Goal: Task Accomplishment & Management: Manage account settings

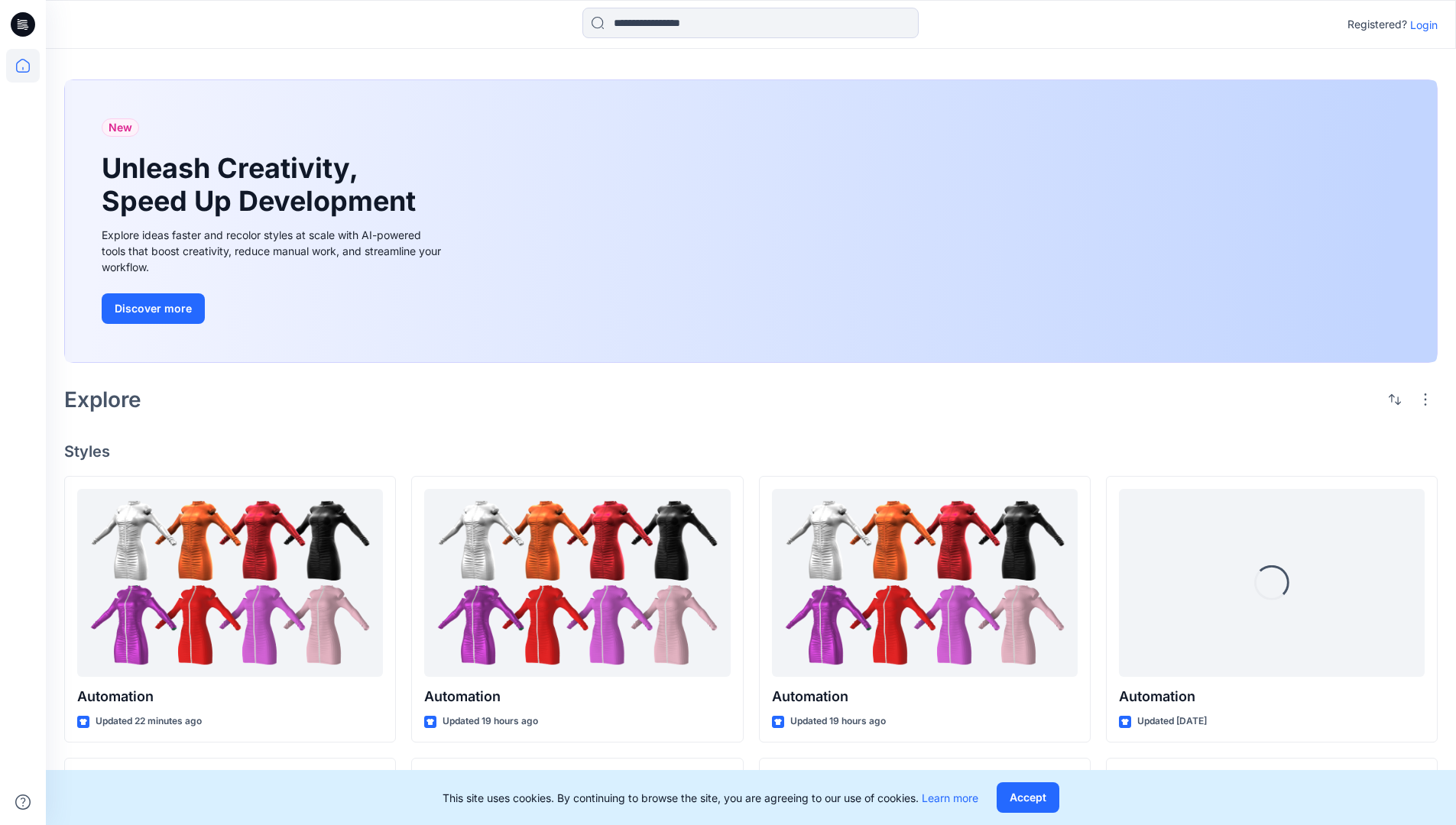
click at [1420, 25] on p "Login" at bounding box center [1424, 25] width 28 height 16
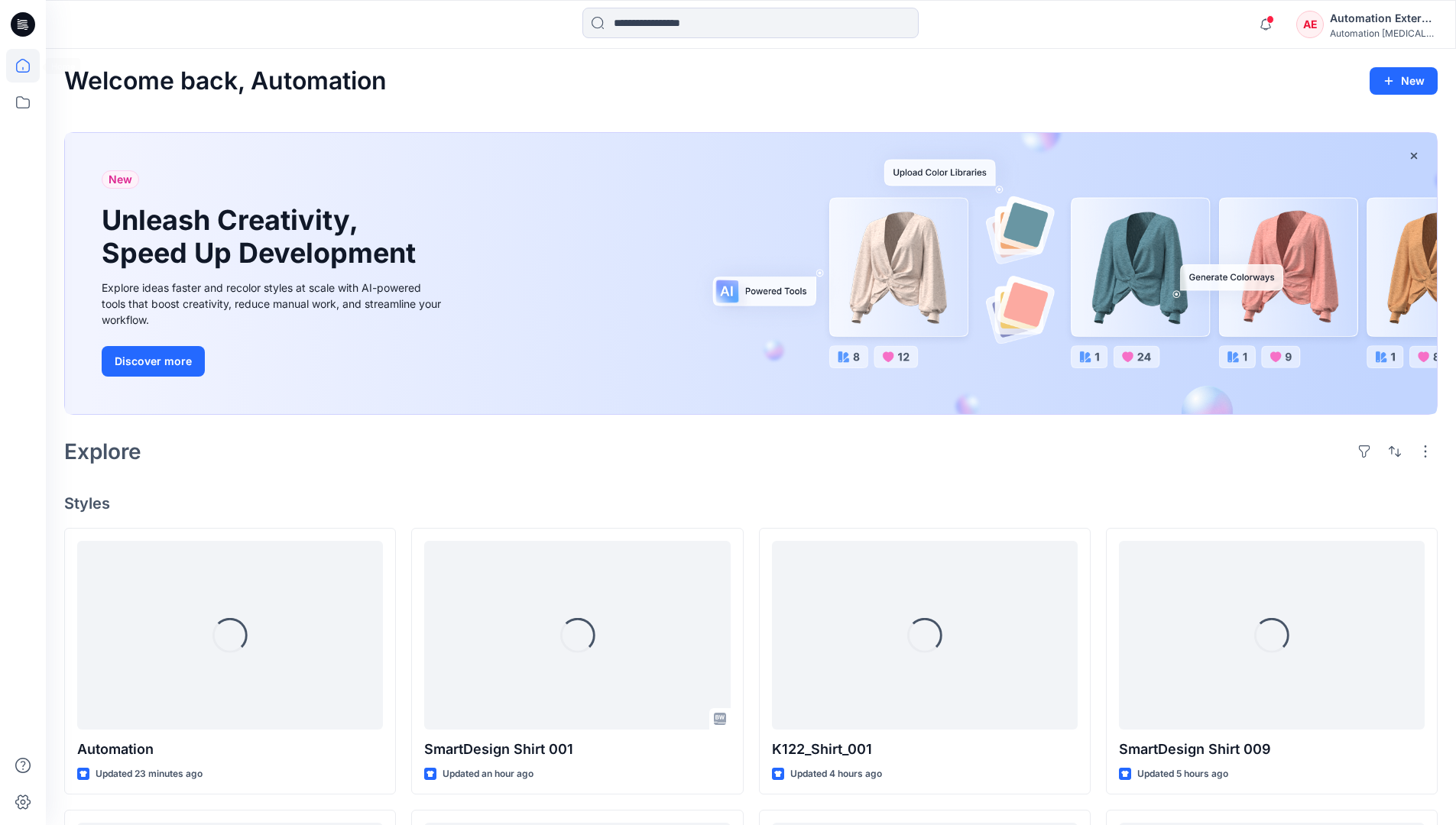
click at [30, 66] on icon at bounding box center [23, 66] width 13 height 13
click at [1326, 29] on div "AE Automation External Automation testim..." at bounding box center [1367, 25] width 141 height 30
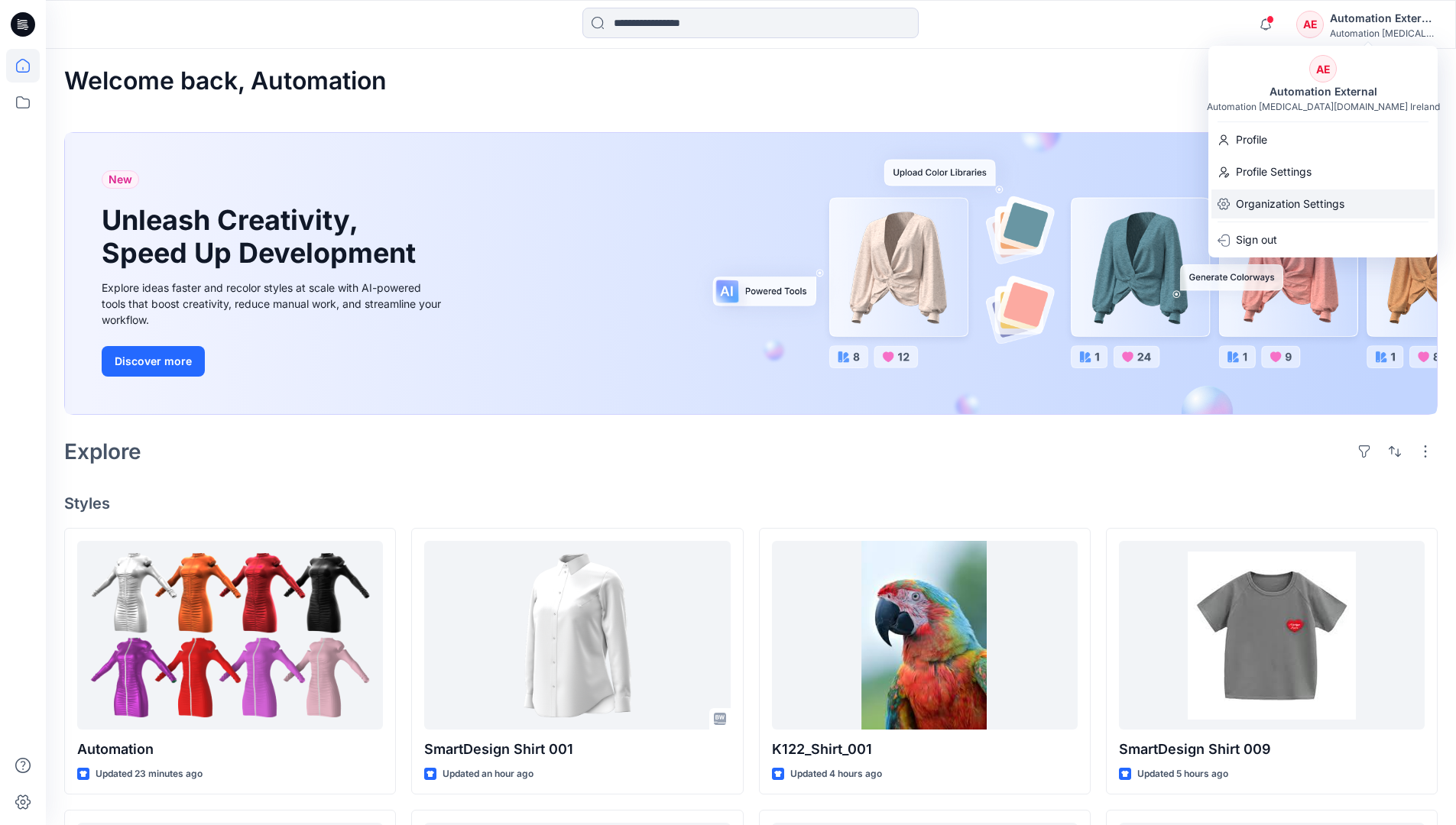
click at [1286, 201] on p "Organization Settings" at bounding box center [1289, 204] width 108 height 29
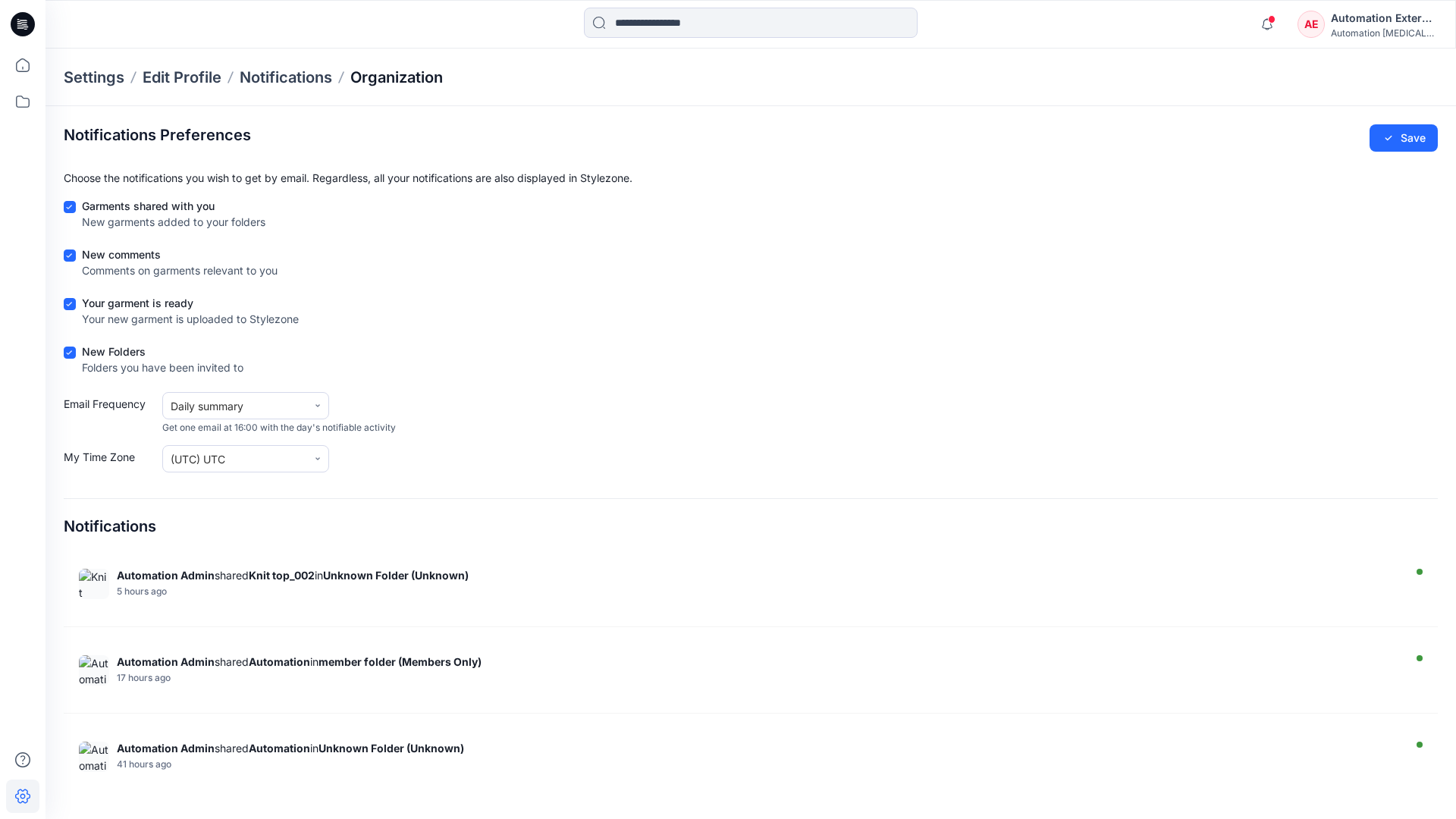
click at [398, 75] on p "Organization" at bounding box center [397, 77] width 93 height 21
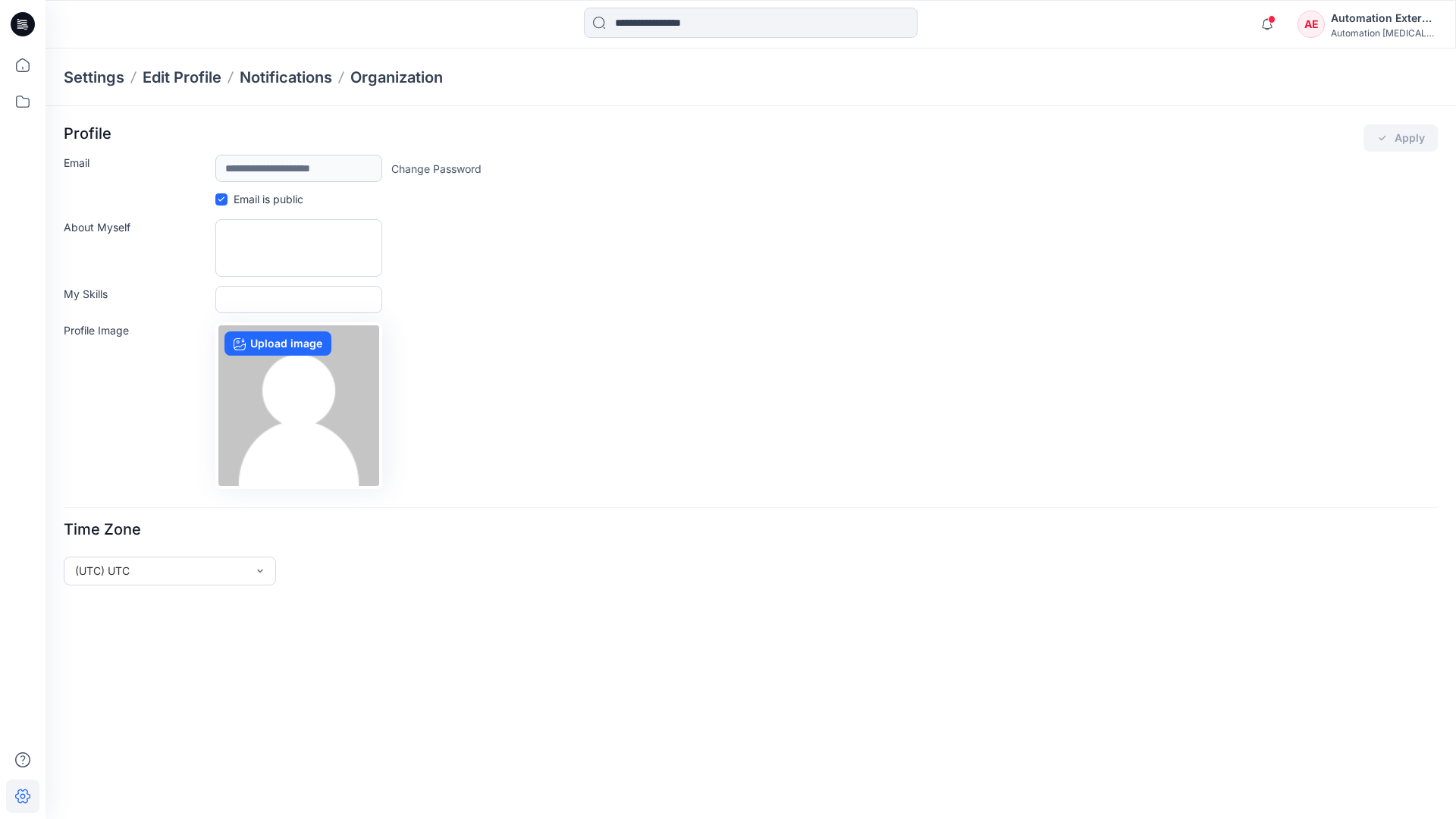
click at [1384, 24] on div "Automation External" at bounding box center [1383, 18] width 106 height 18
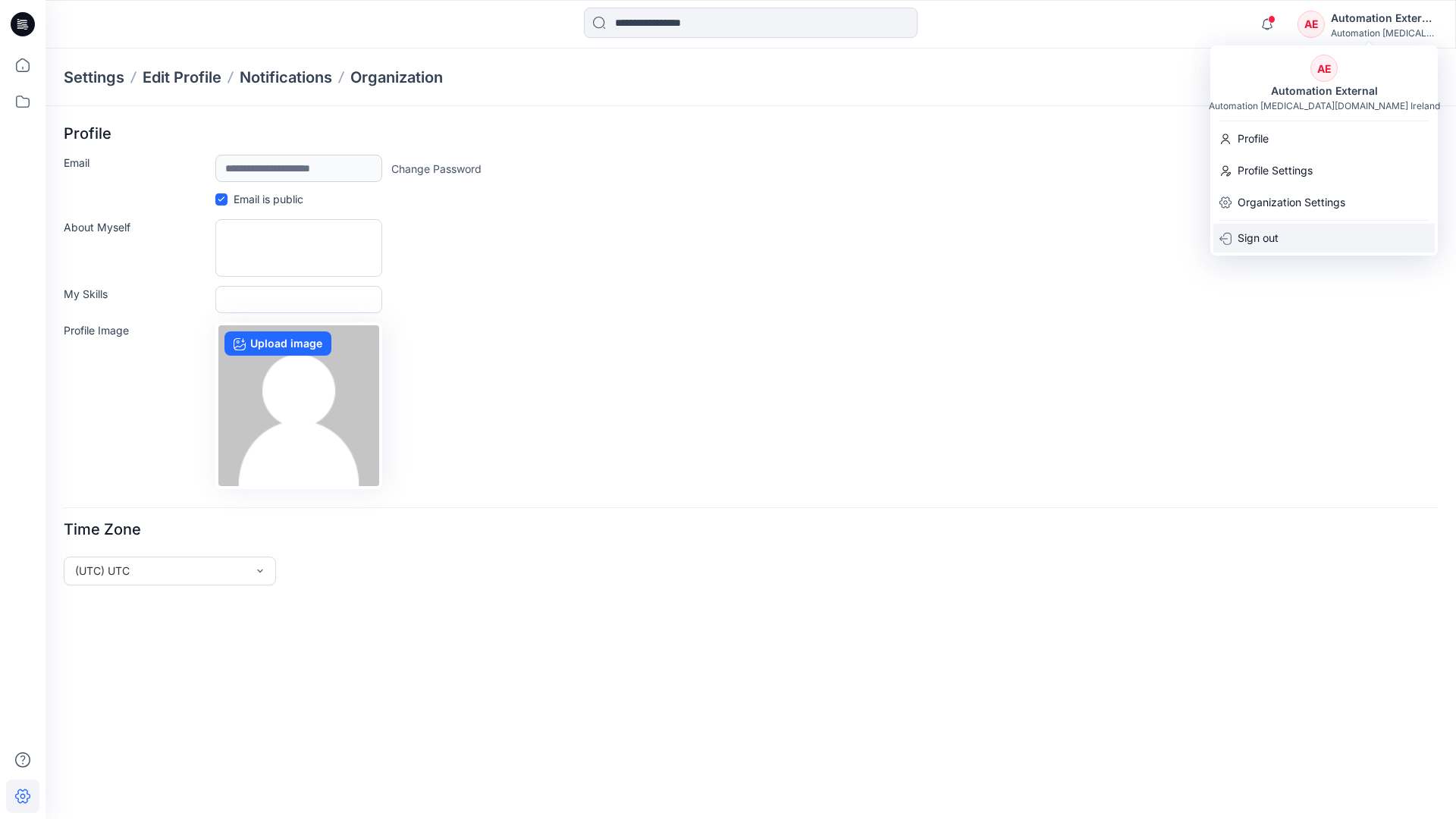
click at [1287, 236] on div "Sign out" at bounding box center [1324, 238] width 221 height 29
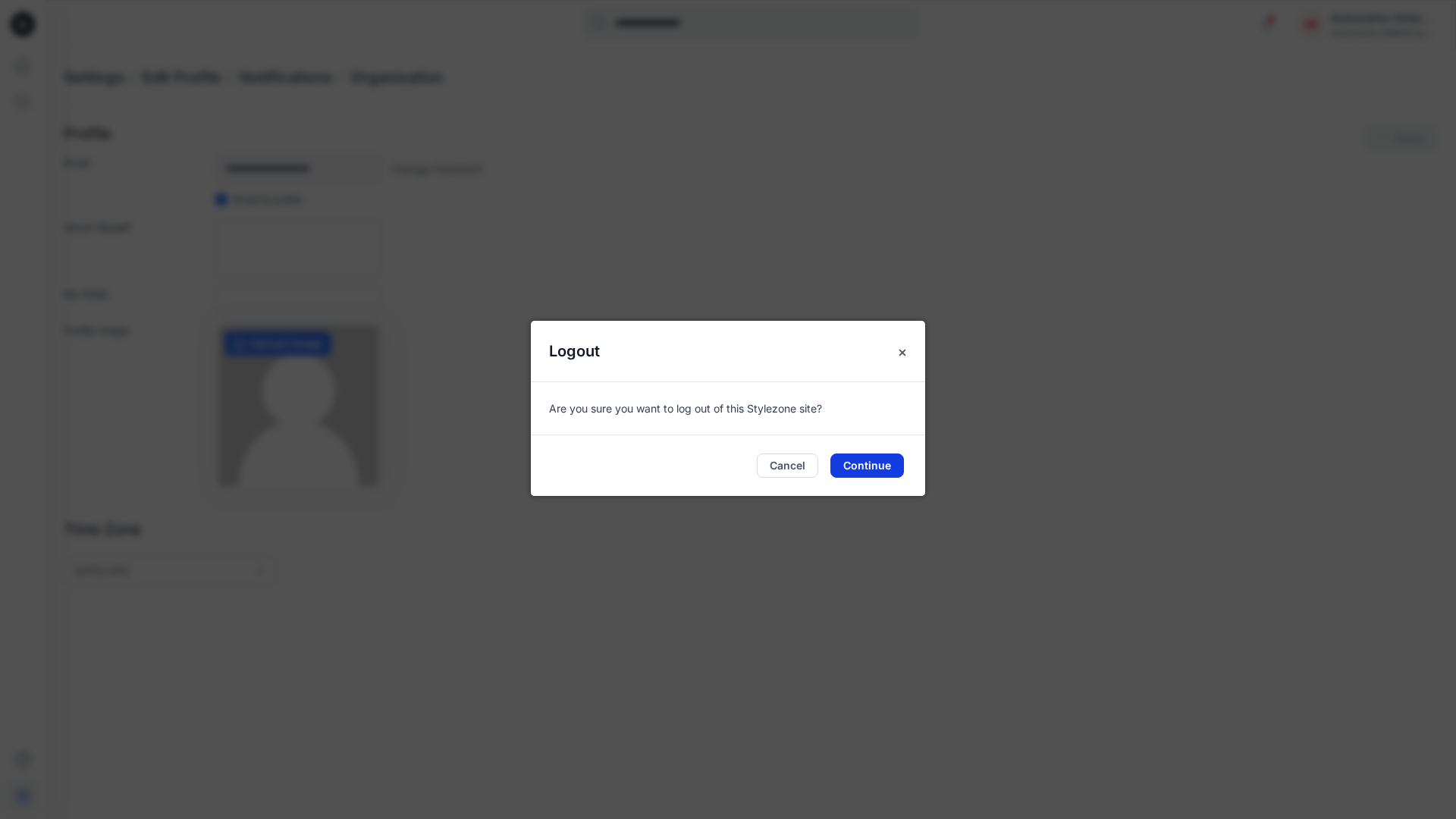
click at [876, 460] on button "Continue" at bounding box center [867, 466] width 74 height 25
